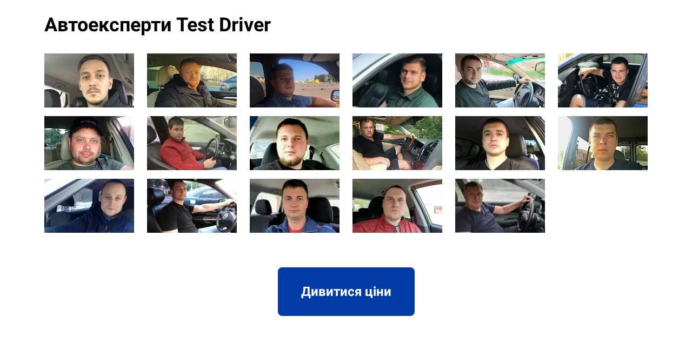
scroll to position [1183, 0]
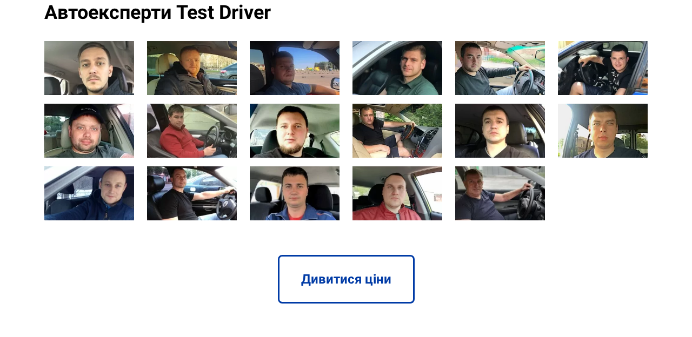
click at [310, 255] on link "Дивитися ціни" at bounding box center [346, 279] width 137 height 49
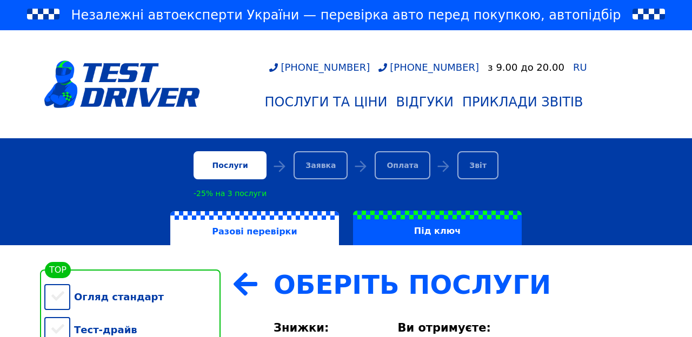
scroll to position [134, 0]
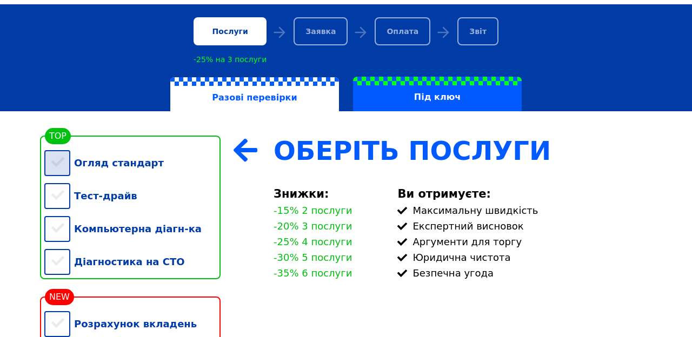
click at [48, 172] on div "Огляд стандарт" at bounding box center [132, 162] width 176 height 33
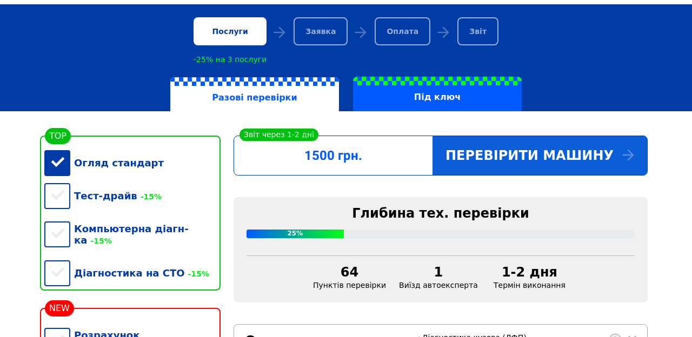
click at [570, 151] on div "Перевірити машину" at bounding box center [539, 155] width 215 height 39
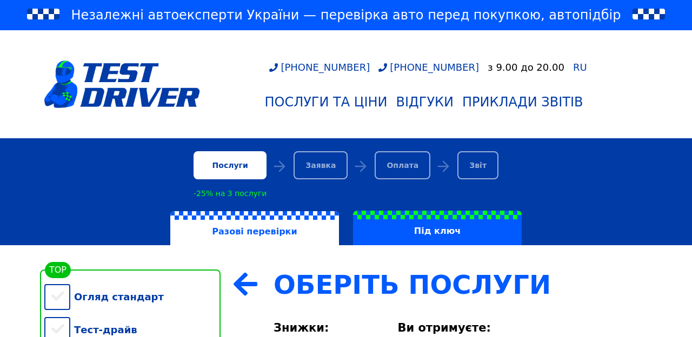
scroll to position [134, 0]
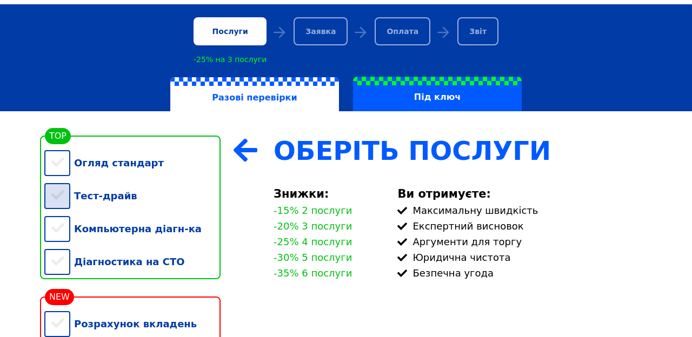
click at [58, 200] on div "Тест-драйв" at bounding box center [132, 195] width 176 height 33
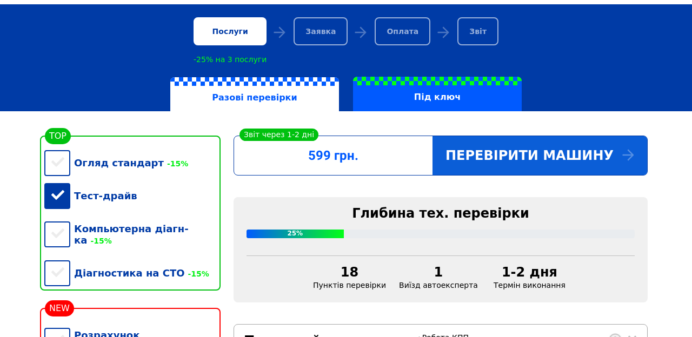
click at [603, 159] on div "Перевірити машину" at bounding box center [539, 155] width 215 height 39
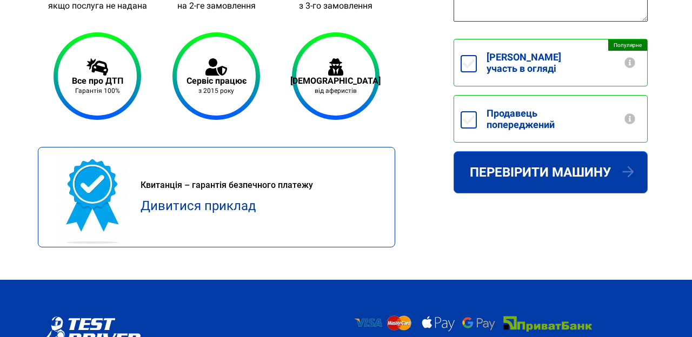
scroll to position [533, 0]
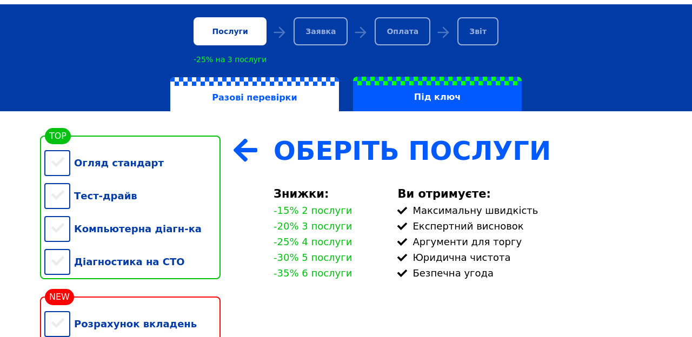
scroll to position [134, 0]
click at [56, 233] on div "Компьютерна діагн-ка" at bounding box center [132, 228] width 176 height 33
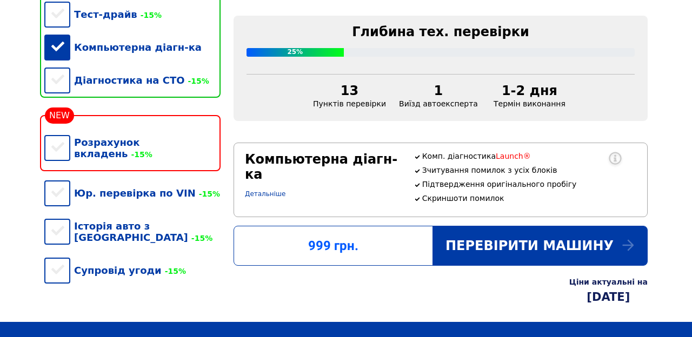
scroll to position [321, 0]
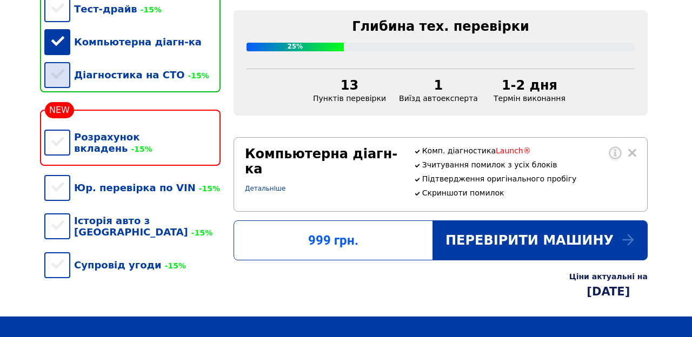
click at [56, 78] on div "Діагностика на СТО -15%" at bounding box center [132, 74] width 176 height 33
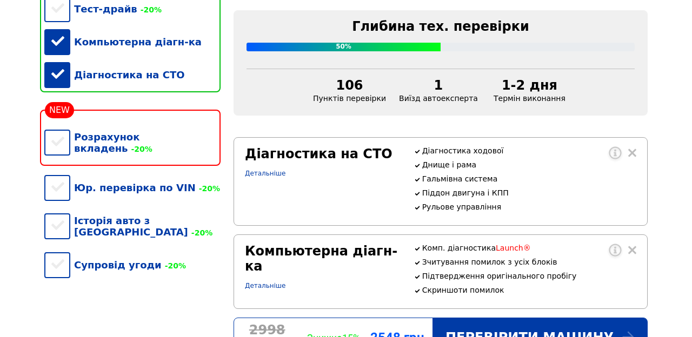
scroll to position [422, 0]
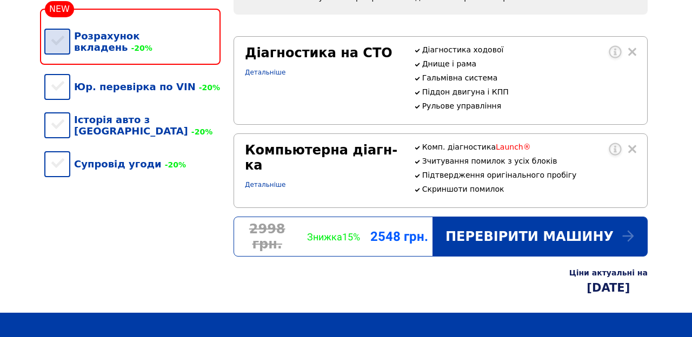
click at [56, 36] on div "Розрахунок вкладень -20%" at bounding box center [132, 41] width 176 height 44
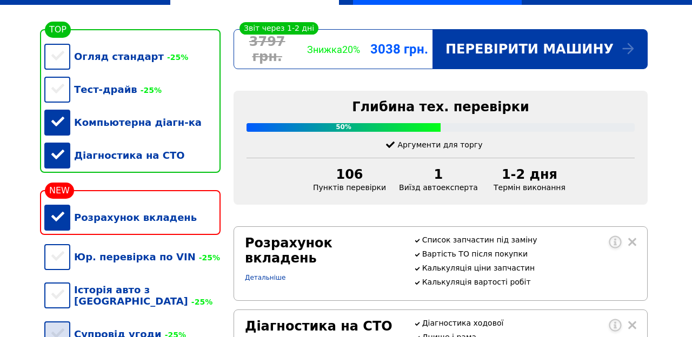
scroll to position [255, 0]
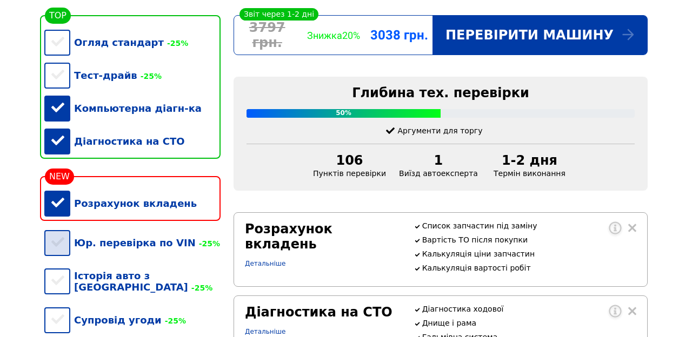
click at [57, 250] on div "Юр. перевірка по VIN -25%" at bounding box center [132, 242] width 176 height 33
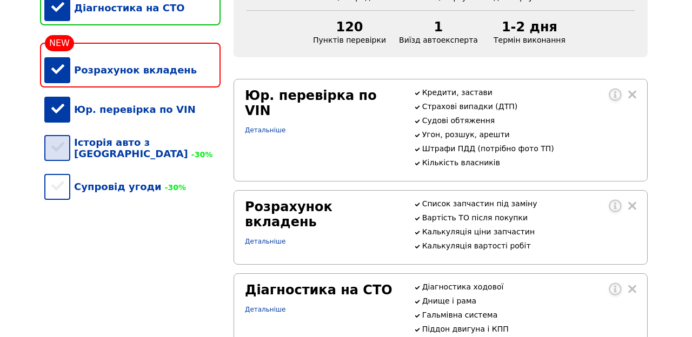
scroll to position [385, 0]
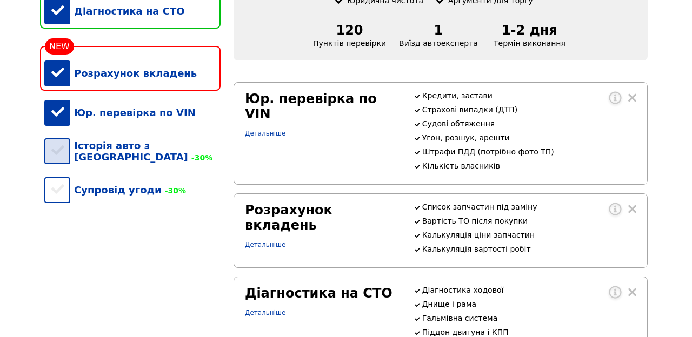
click at [57, 153] on div "Історія авто з США -30%" at bounding box center [132, 151] width 176 height 44
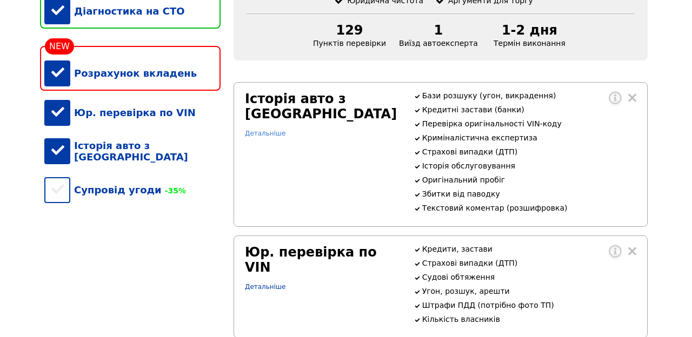
click at [266, 130] on link "Детальніше" at bounding box center [265, 134] width 41 height 8
